Goal: Information Seeking & Learning: Learn about a topic

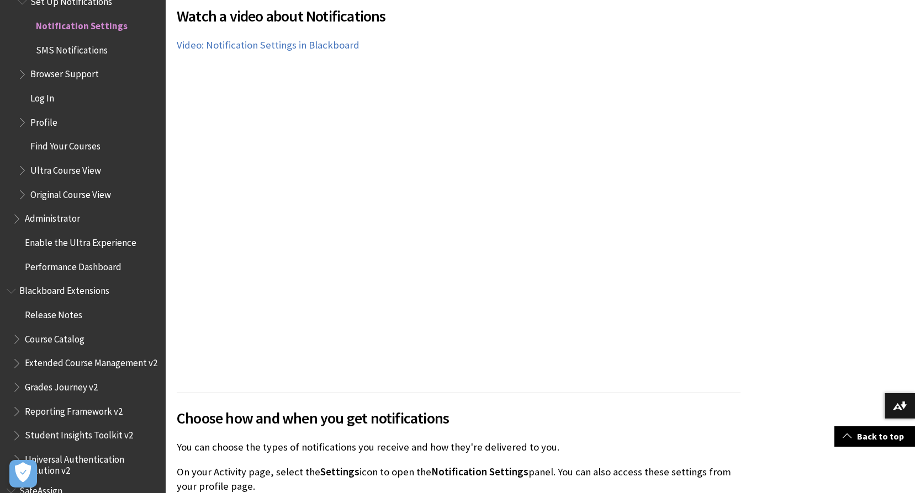
scroll to position [497, 0]
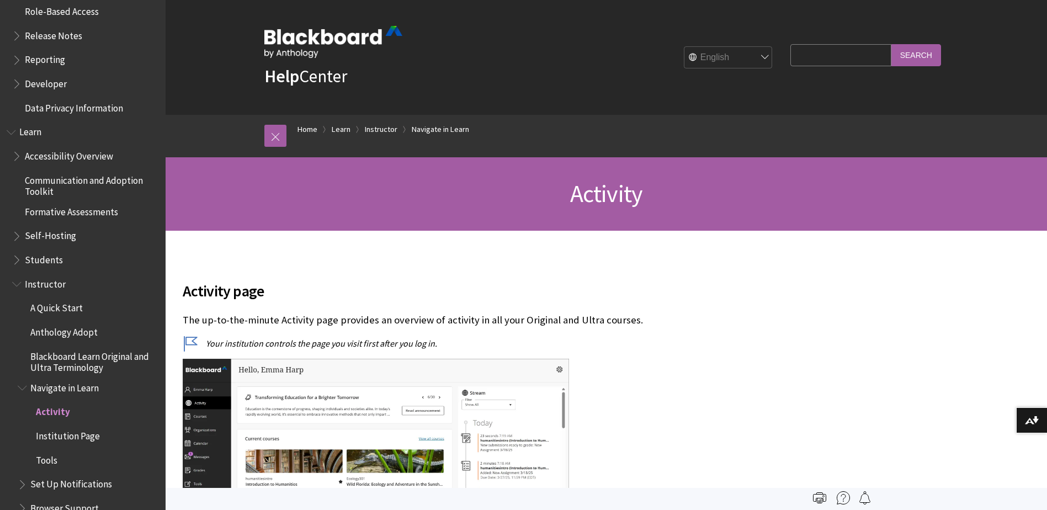
scroll to position [443, 0]
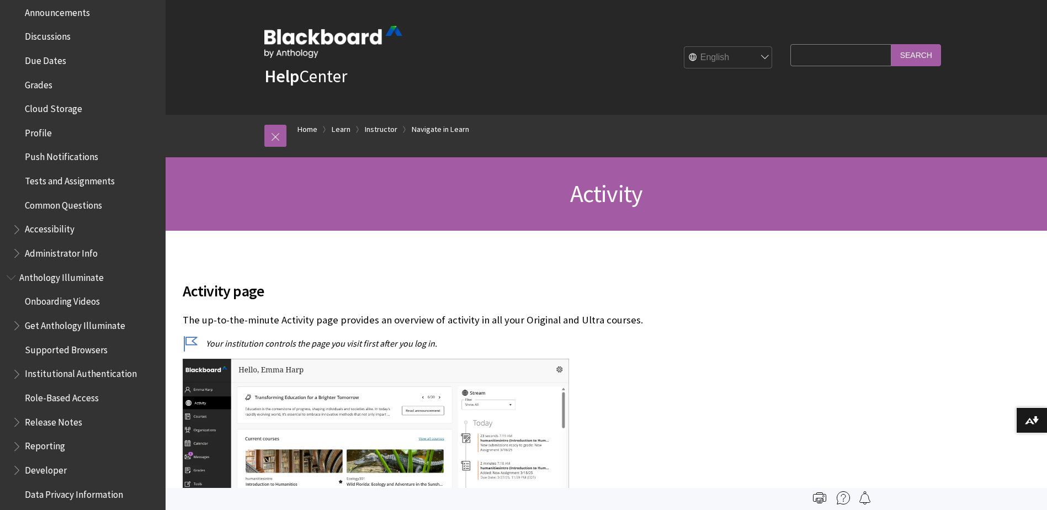
click at [849, 61] on input "Search Query" at bounding box center [840, 55] width 100 height 22
click at [891, 44] on input "Search" at bounding box center [916, 55] width 50 height 22
click at [825, 54] on input "mobile app" at bounding box center [840, 55] width 100 height 22
drag, startPoint x: 817, startPoint y: 54, endPoint x: 756, endPoint y: 52, distance: 61.3
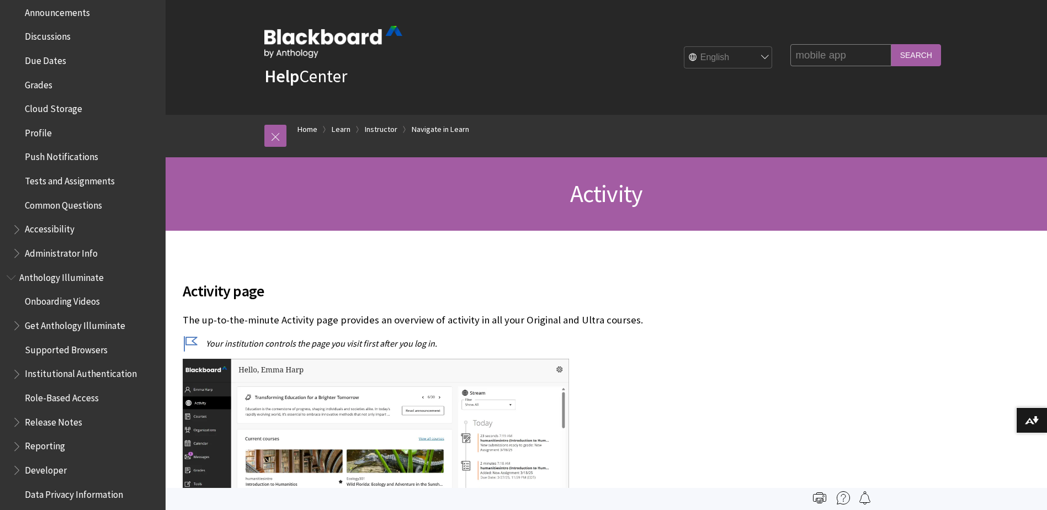
click at [756, 52] on div "Help Center English عربية Català Cymraeg Deutsch Español Suomi Français עברית I…" at bounding box center [606, 57] width 706 height 115
type input "Android"
click at [891, 44] on input "Search" at bounding box center [916, 55] width 50 height 22
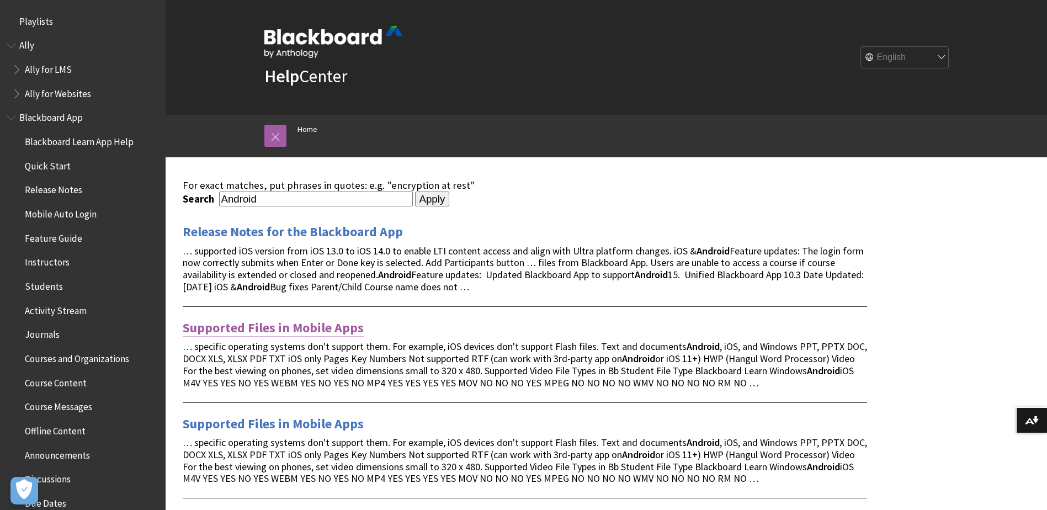
click at [321, 328] on link "Supported Files in Mobile Apps" at bounding box center [273, 328] width 181 height 18
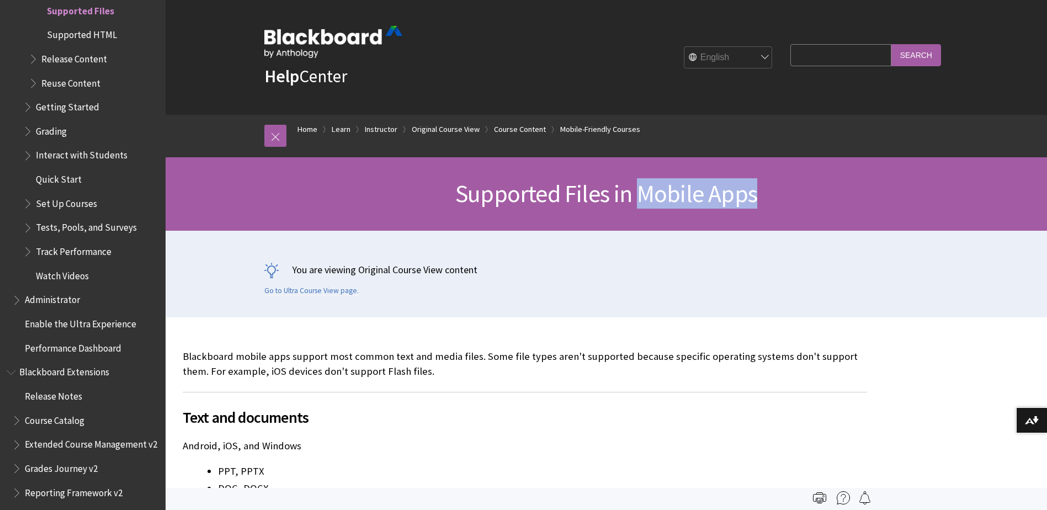
drag, startPoint x: 640, startPoint y: 191, endPoint x: 764, endPoint y: 191, distance: 124.2
click at [764, 191] on h1 "Supported Files in Mobile Apps" at bounding box center [606, 193] width 706 height 29
copy span "Mobile Apps"
click at [804, 51] on input "Search Query" at bounding box center [840, 55] width 100 height 22
paste input "Mobile Apps"
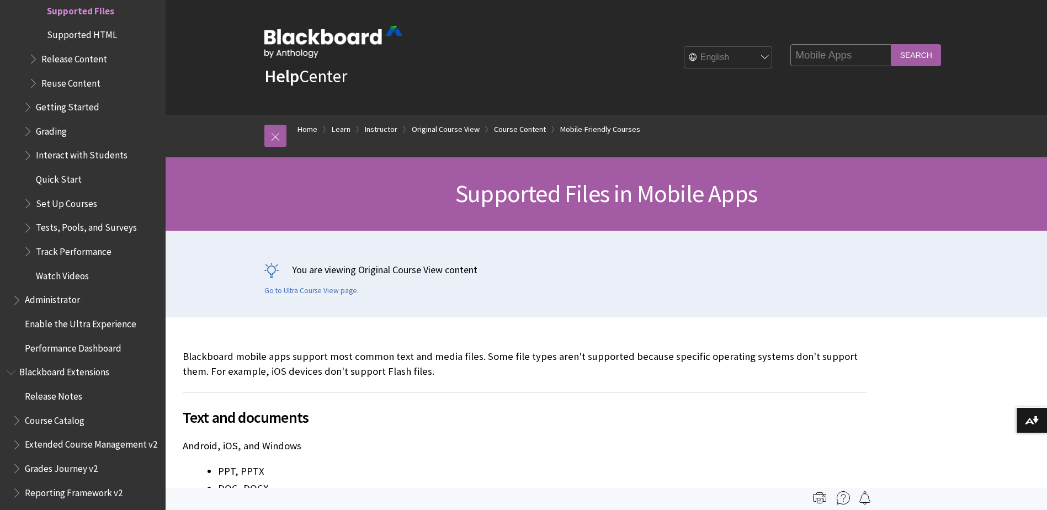
type input "Mobile Apps"
click at [908, 58] on input "Search" at bounding box center [916, 55] width 50 height 22
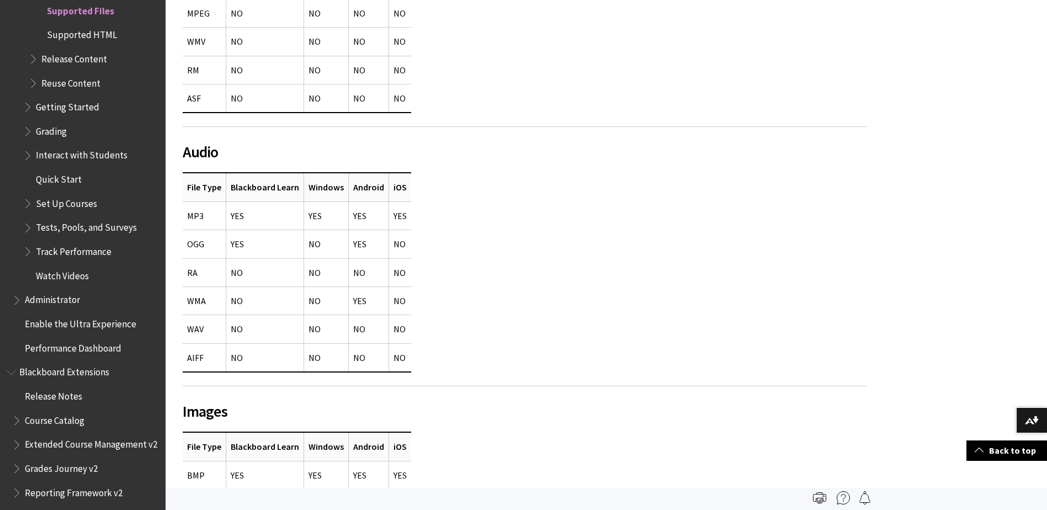
scroll to position [824, 0]
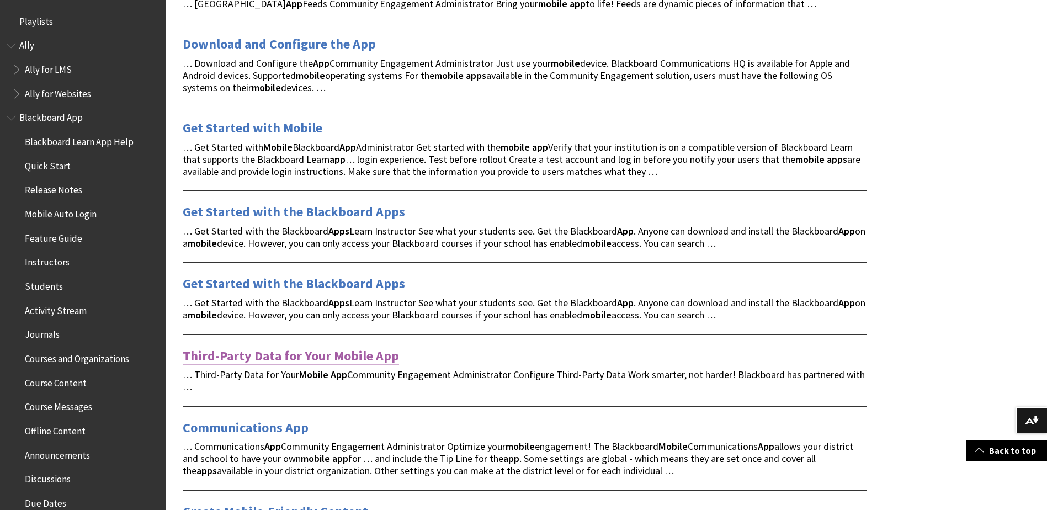
scroll to position [386, 0]
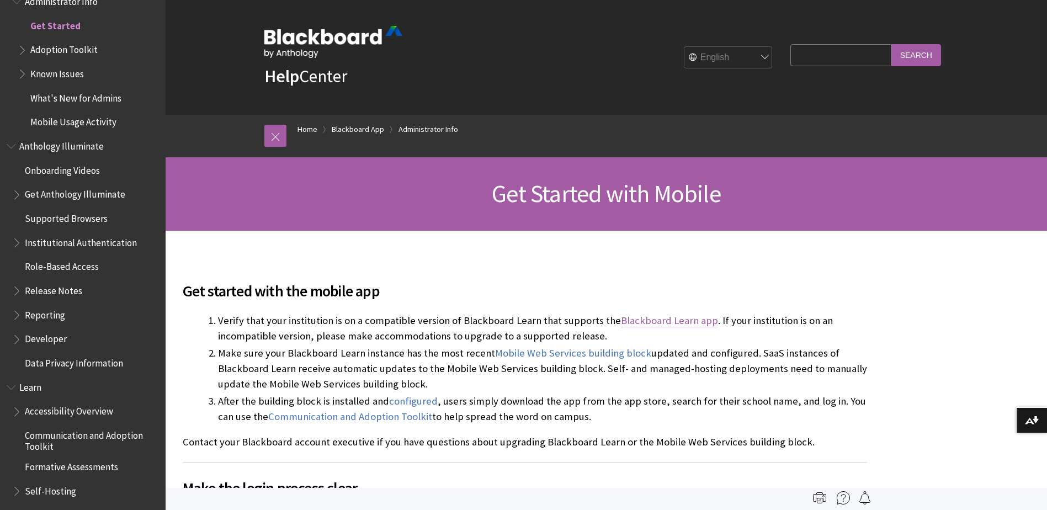
click at [672, 321] on link "Blackboard Learn app" at bounding box center [669, 320] width 97 height 13
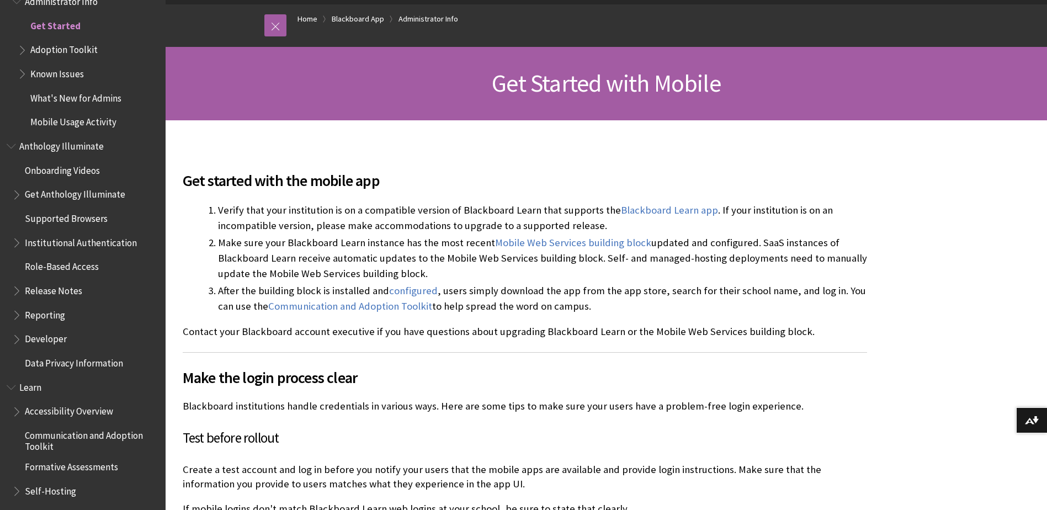
scroll to position [166, 0]
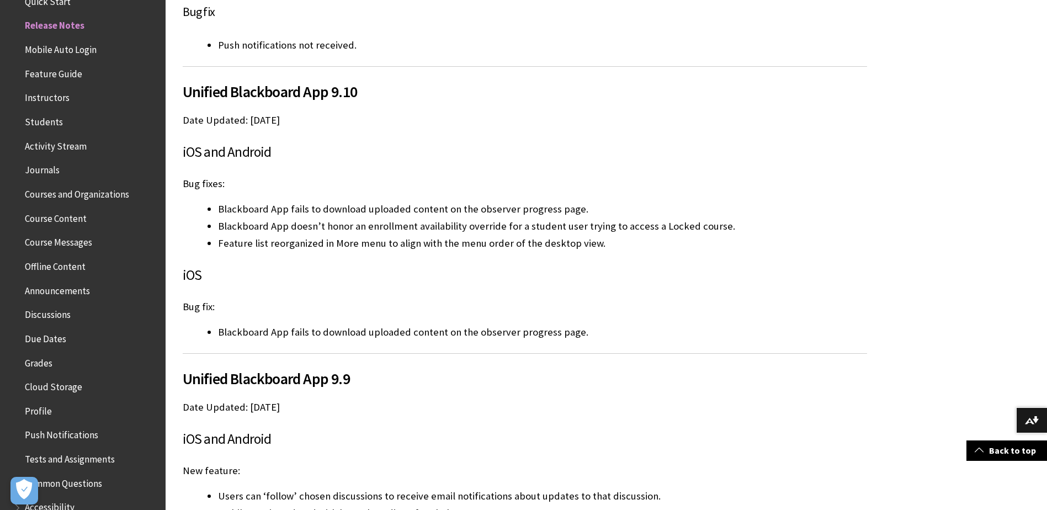
scroll to position [2760, 0]
